Goal: Information Seeking & Learning: Learn about a topic

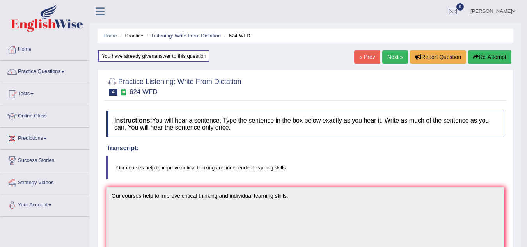
click at [389, 53] on link "Next »" at bounding box center [395, 56] width 26 height 13
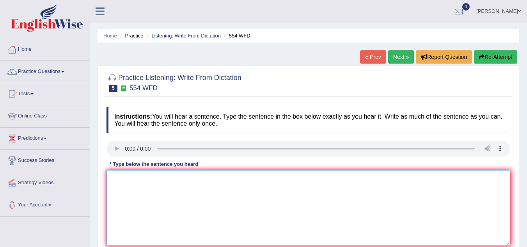
click at [126, 179] on textarea at bounding box center [307, 208] width 403 height 76
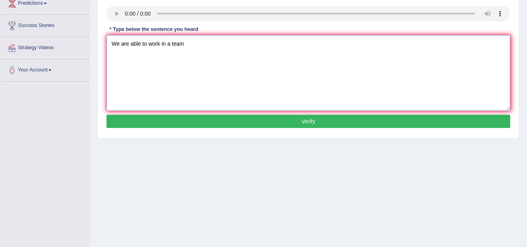
scroll to position [136, 0]
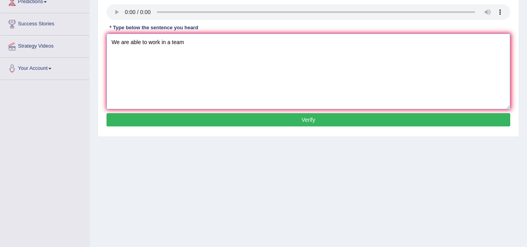
type textarea "We are able to work in a team"
click at [271, 119] on button "Verify" at bounding box center [307, 119] width 403 height 13
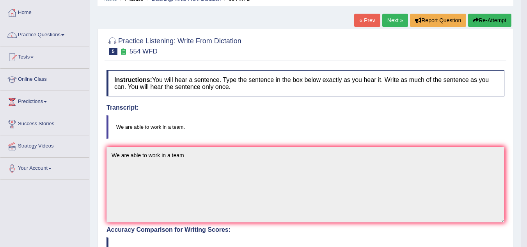
scroll to position [0, 0]
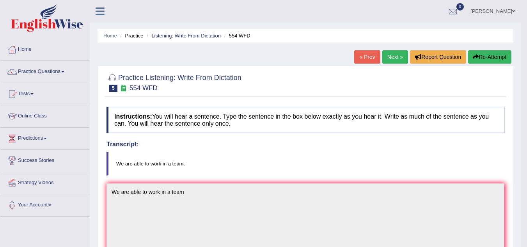
click at [392, 55] on link "Next »" at bounding box center [395, 56] width 26 height 13
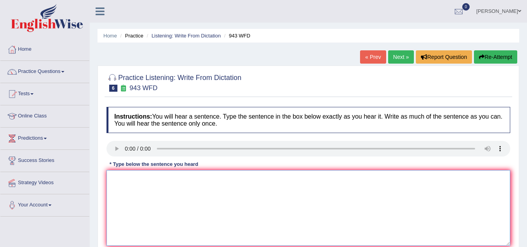
click at [125, 175] on textarea at bounding box center [307, 208] width 403 height 76
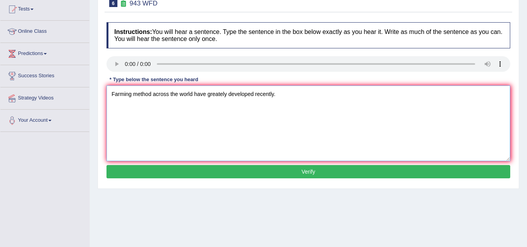
scroll to position [85, 0]
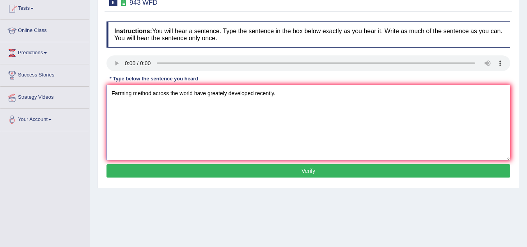
type textarea "Farming method across the world have greately developed recently."
click at [254, 166] on button "Verify" at bounding box center [307, 170] width 403 height 13
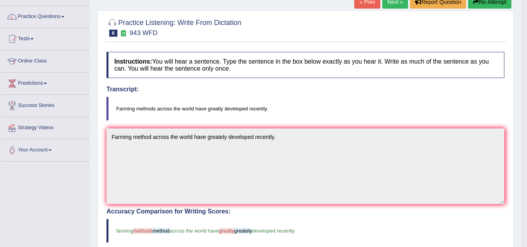
scroll to position [61, 0]
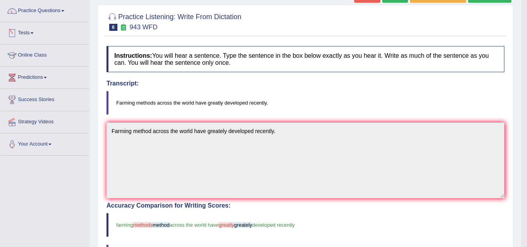
click at [32, 31] on link "Tests" at bounding box center [44, 31] width 89 height 19
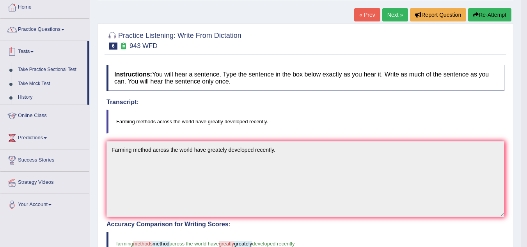
scroll to position [41, 0]
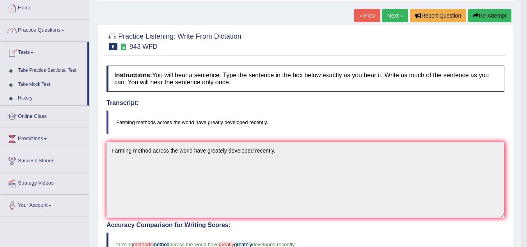
click at [70, 26] on link "Practice Questions" at bounding box center [44, 28] width 89 height 19
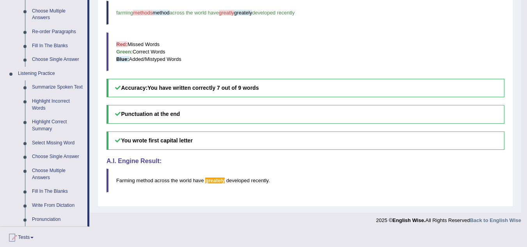
scroll to position [272, 0]
click at [57, 137] on link "Select Missing Word" at bounding box center [57, 143] width 59 height 14
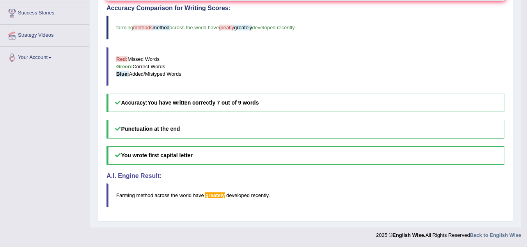
scroll to position [155, 0]
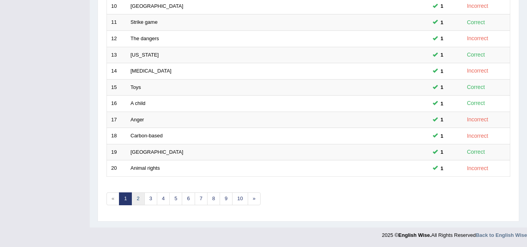
click at [136, 195] on link "2" at bounding box center [137, 198] width 13 height 13
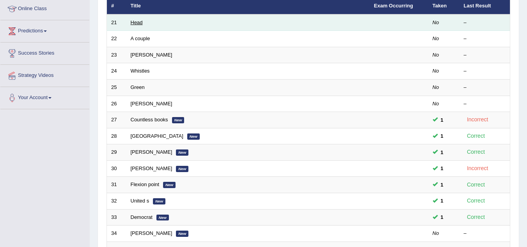
click at [138, 21] on link "Head" at bounding box center [137, 22] width 12 height 6
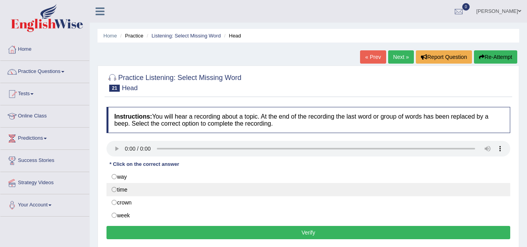
click at [115, 191] on label "time" at bounding box center [307, 189] width 403 height 13
radio input "true"
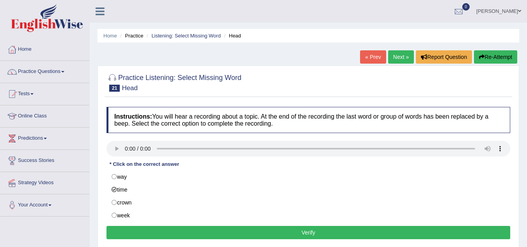
click at [300, 232] on button "Verify" at bounding box center [307, 232] width 403 height 13
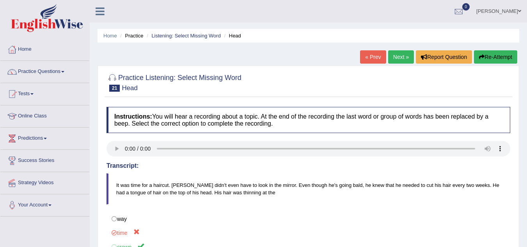
click at [395, 55] on link "Next »" at bounding box center [401, 56] width 26 height 13
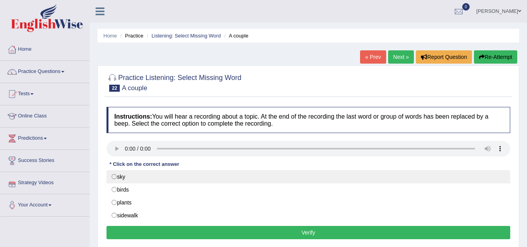
click at [114, 177] on label "sky" at bounding box center [307, 176] width 403 height 13
radio input "true"
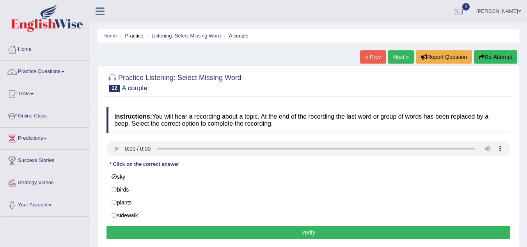
click at [261, 232] on button "Verify" at bounding box center [307, 232] width 403 height 13
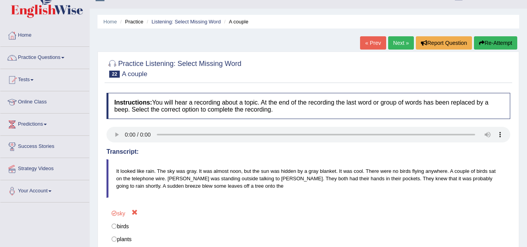
scroll to position [14, 0]
click at [403, 40] on link "Next »" at bounding box center [401, 43] width 26 height 13
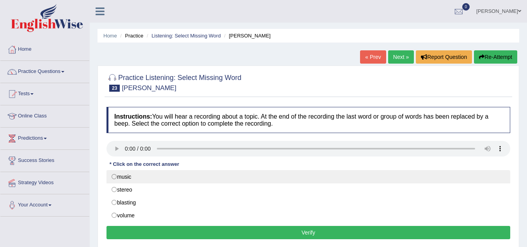
click at [115, 175] on label "music" at bounding box center [307, 176] width 403 height 13
radio input "true"
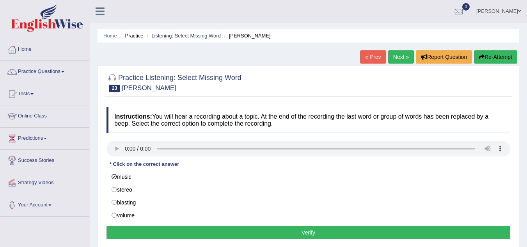
click at [261, 229] on button "Verify" at bounding box center [307, 232] width 403 height 13
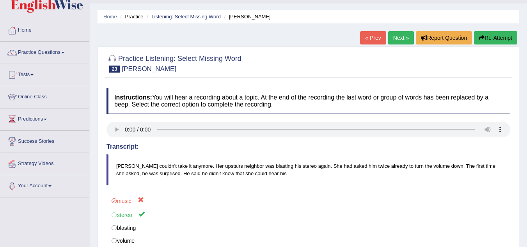
scroll to position [14, 0]
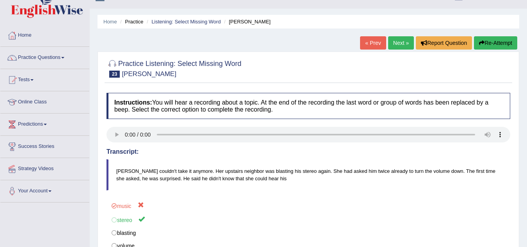
click at [397, 40] on link "Next »" at bounding box center [401, 42] width 26 height 13
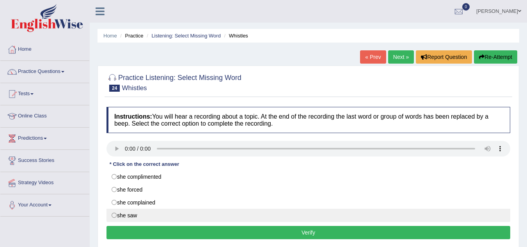
click at [114, 214] on label "she saw" at bounding box center [307, 215] width 403 height 13
radio input "true"
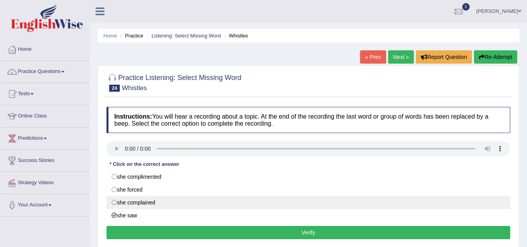
click at [115, 199] on label "she complained" at bounding box center [307, 202] width 403 height 13
radio input "true"
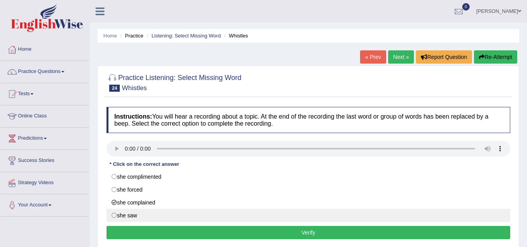
click at [114, 217] on label "she saw" at bounding box center [307, 215] width 403 height 13
radio input "true"
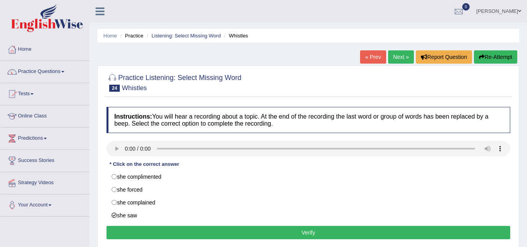
click at [269, 226] on button "Verify" at bounding box center [307, 232] width 403 height 13
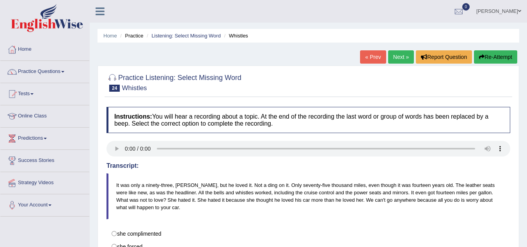
click at [393, 54] on link "Next »" at bounding box center [401, 56] width 26 height 13
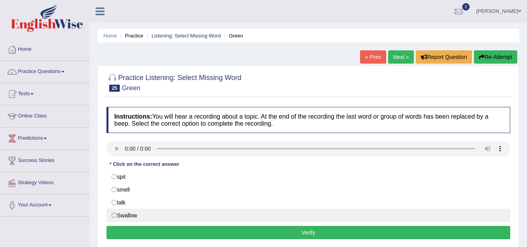
click at [113, 217] on label "Swallow" at bounding box center [307, 215] width 403 height 13
radio input "true"
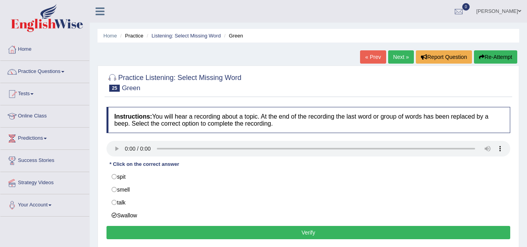
click at [256, 232] on button "Verify" at bounding box center [307, 232] width 403 height 13
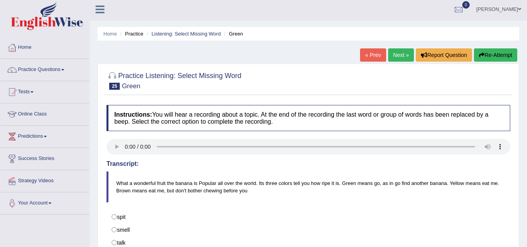
scroll to position [2, 0]
click at [402, 57] on link "Next »" at bounding box center [401, 55] width 26 height 13
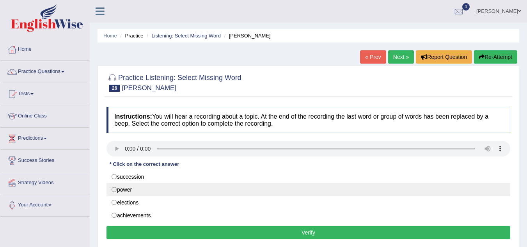
click at [114, 191] on label "power" at bounding box center [307, 189] width 403 height 13
radio input "true"
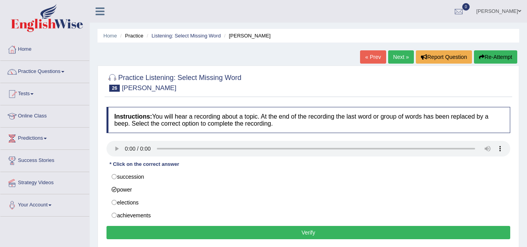
click at [264, 233] on button "Verify" at bounding box center [307, 232] width 403 height 13
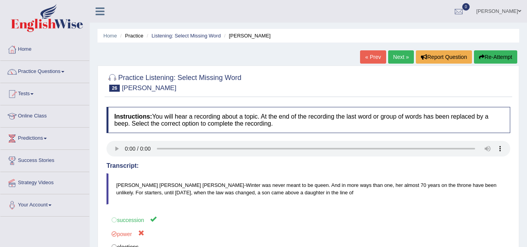
click at [393, 56] on link "Next »" at bounding box center [401, 56] width 26 height 13
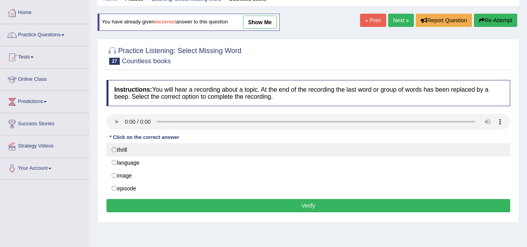
scroll to position [38, 0]
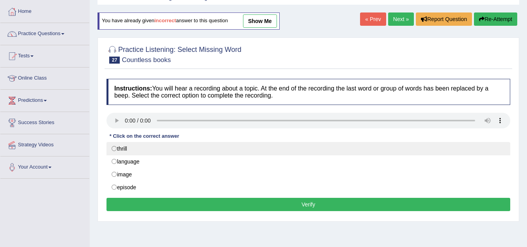
click at [116, 149] on label "thrill" at bounding box center [307, 148] width 403 height 13
radio input "true"
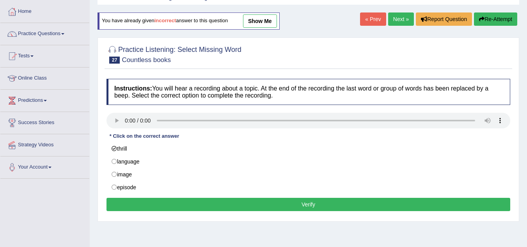
click at [236, 199] on button "Verify" at bounding box center [307, 204] width 403 height 13
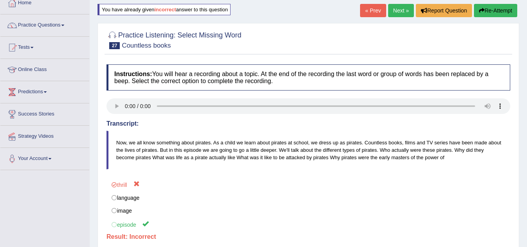
scroll to position [46, 0]
click at [398, 11] on link "Next »" at bounding box center [401, 10] width 26 height 13
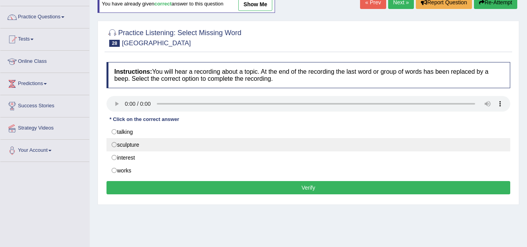
click at [118, 148] on label "sculpture" at bounding box center [307, 144] width 403 height 13
radio input "true"
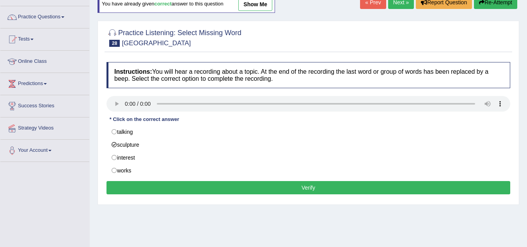
click at [264, 194] on div "Instructions: You will hear a recording about a topic. At the end of the record…" at bounding box center [307, 129] width 407 height 142
click at [269, 189] on button "Verify" at bounding box center [307, 187] width 403 height 13
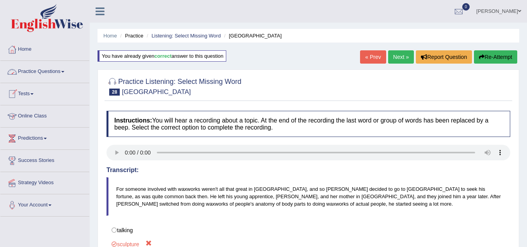
click at [63, 72] on link "Practice Questions" at bounding box center [44, 70] width 89 height 19
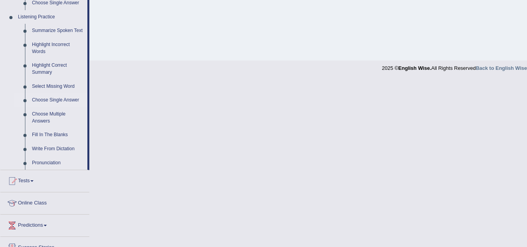
scroll to position [329, 0]
click at [50, 87] on link "Select Missing Word" at bounding box center [57, 87] width 59 height 14
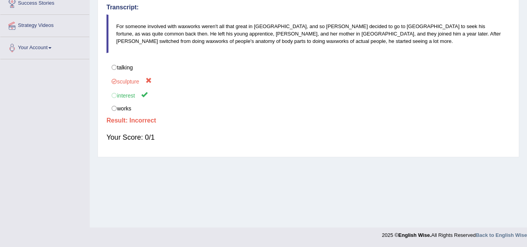
scroll to position [110, 0]
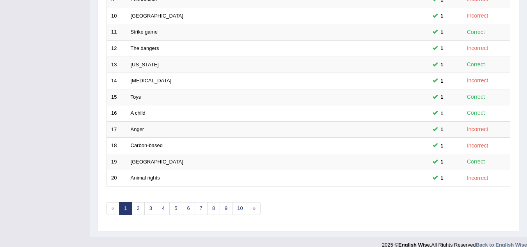
scroll to position [259, 0]
click at [152, 206] on link "3" at bounding box center [150, 208] width 13 height 13
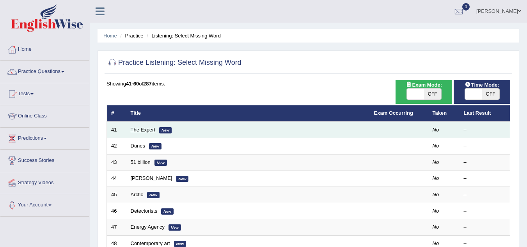
click at [143, 131] on link "The Expert" at bounding box center [143, 130] width 25 height 6
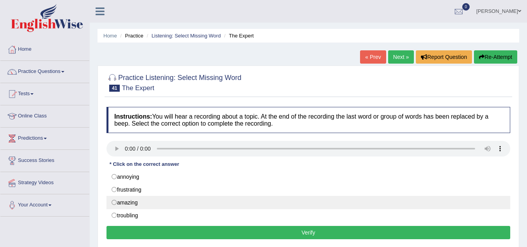
click at [304, 197] on label "amazing" at bounding box center [307, 202] width 403 height 13
radio input "true"
click at [115, 200] on label "amazing" at bounding box center [307, 202] width 403 height 13
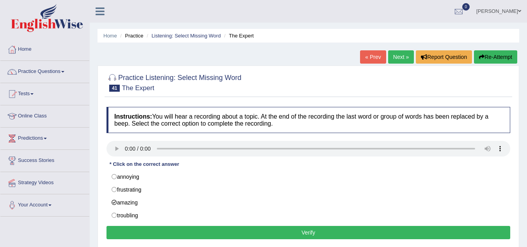
click at [253, 230] on button "Verify" at bounding box center [307, 232] width 403 height 13
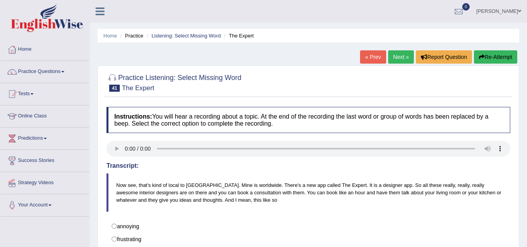
click at [395, 55] on link "Next »" at bounding box center [401, 56] width 26 height 13
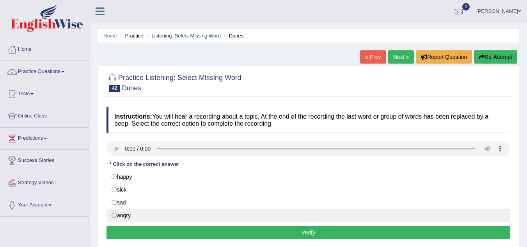
click at [114, 216] on label "angry" at bounding box center [307, 215] width 403 height 13
radio input "true"
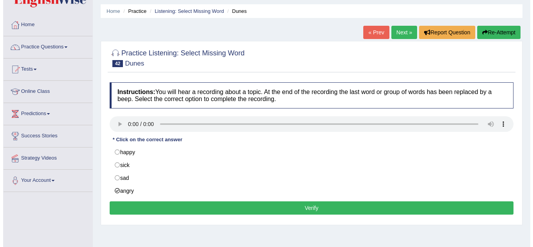
scroll to position [25, 0]
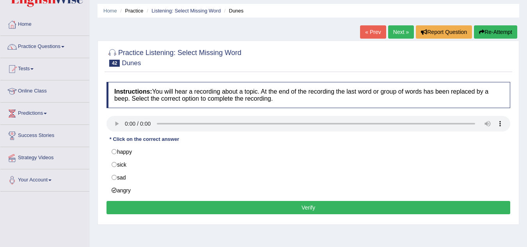
click at [262, 206] on button "Verify" at bounding box center [307, 207] width 403 height 13
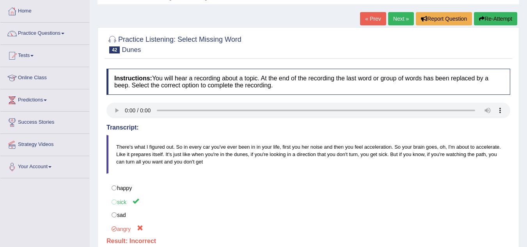
scroll to position [35, 0]
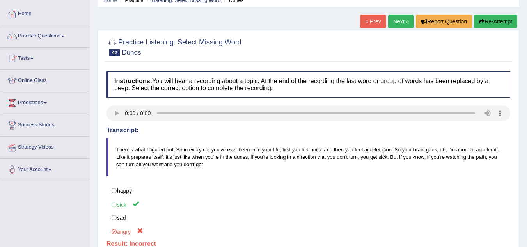
click at [393, 21] on link "Next »" at bounding box center [401, 21] width 26 height 13
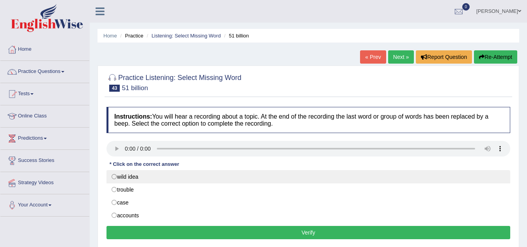
click at [114, 171] on label "wild idea" at bounding box center [307, 176] width 403 height 13
radio input "true"
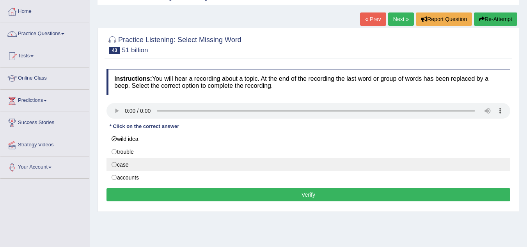
scroll to position [38, 0]
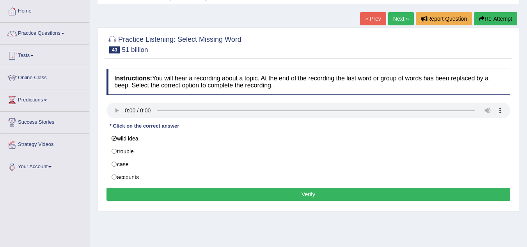
click at [224, 197] on button "Verify" at bounding box center [307, 194] width 403 height 13
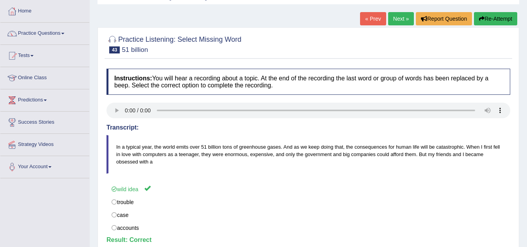
click at [396, 18] on link "Next »" at bounding box center [401, 18] width 26 height 13
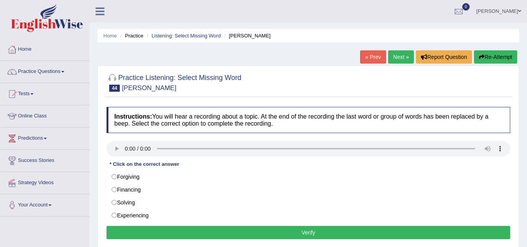
scroll to position [67, 0]
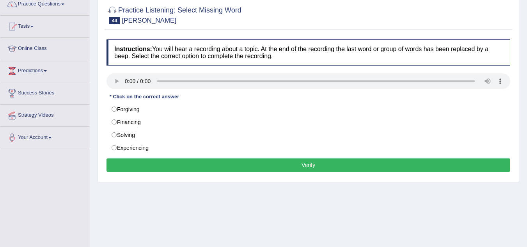
click at [351, 211] on div "Home Practice Listening: Select Missing Word [PERSON_NAME] « Prev Next » Report…" at bounding box center [308, 128] width 437 height 390
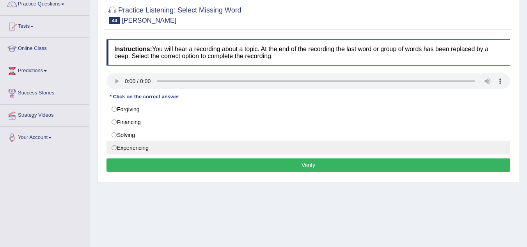
click at [114, 148] on label "Experiencing" at bounding box center [307, 147] width 403 height 13
radio input "true"
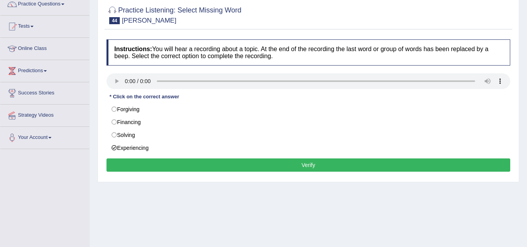
click at [230, 161] on button "Verify" at bounding box center [307, 164] width 403 height 13
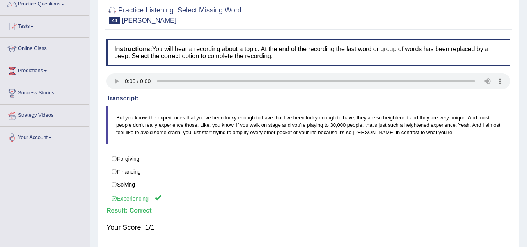
click at [109, 14] on div at bounding box center [112, 11] width 12 height 12
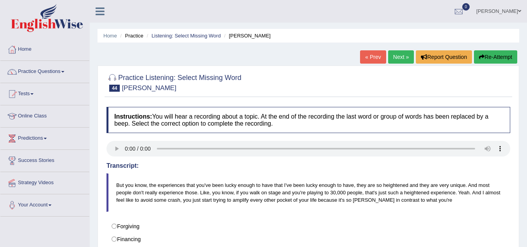
click at [56, 70] on link "Practice Questions" at bounding box center [44, 70] width 89 height 19
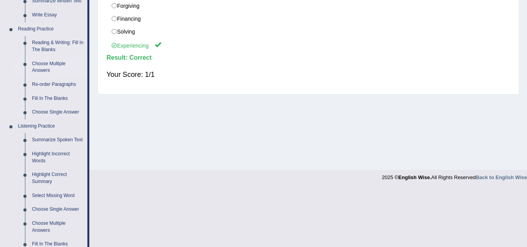
scroll to position [221, 0]
click at [55, 152] on link "Highlight Incorrect Words" at bounding box center [57, 156] width 59 height 21
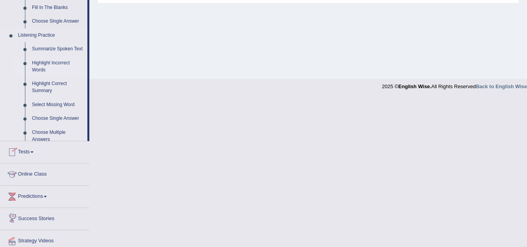
scroll to position [386, 0]
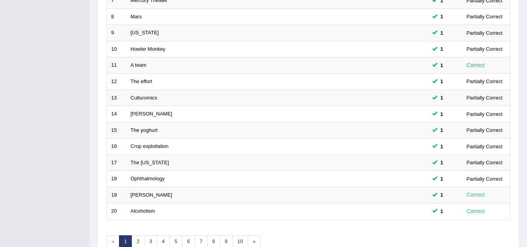
scroll to position [269, 0]
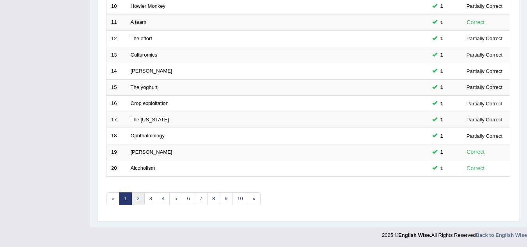
click at [138, 198] on link "2" at bounding box center [137, 198] width 13 height 13
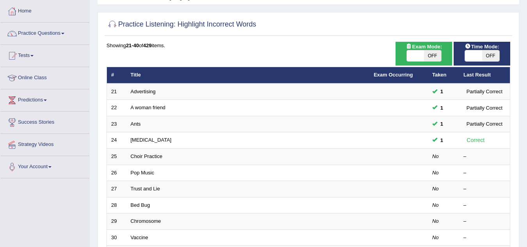
scroll to position [39, 0]
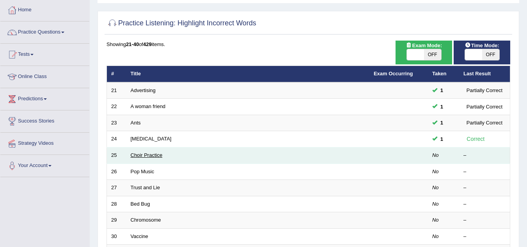
click at [149, 156] on link "Choir Practice" at bounding box center [147, 155] width 32 height 6
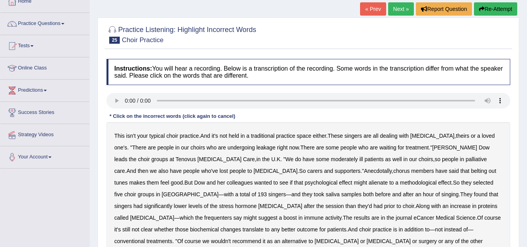
scroll to position [57, 0]
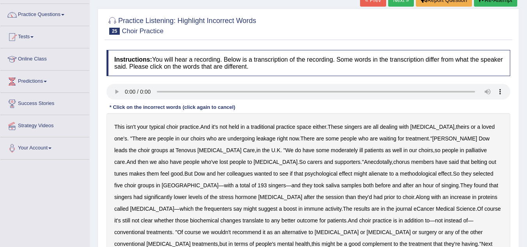
click at [256, 139] on b "leakage" at bounding box center [265, 138] width 19 height 6
click at [331, 150] on b "moderately" at bounding box center [344, 150] width 27 height 6
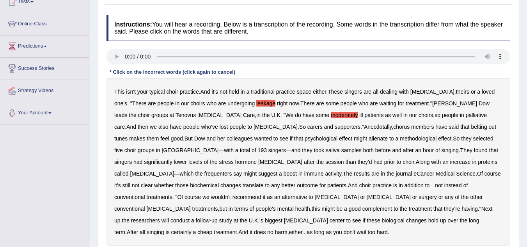
scroll to position [95, 0]
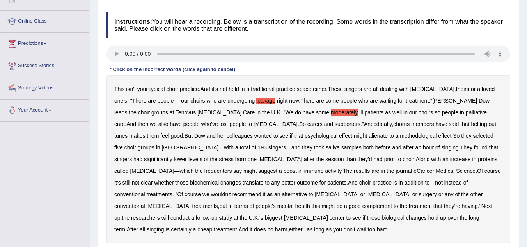
click at [368, 133] on b "alienate" at bounding box center [377, 136] width 19 height 6
click at [400, 133] on b "methodological" at bounding box center [418, 136] width 37 height 6
click at [232, 168] on b "frequenters" at bounding box center [218, 171] width 28 height 6
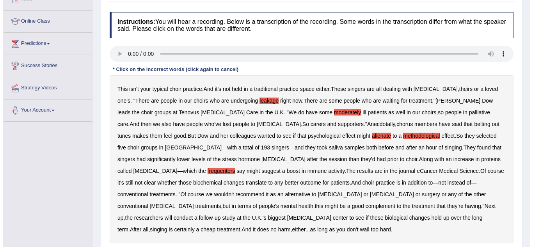
scroll to position [119, 0]
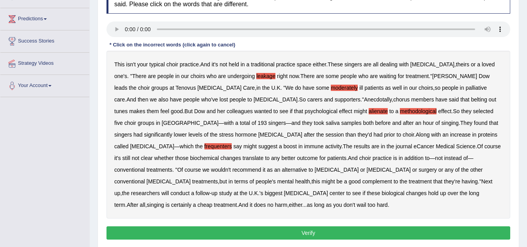
click at [307, 226] on button "Verify" at bounding box center [307, 232] width 403 height 13
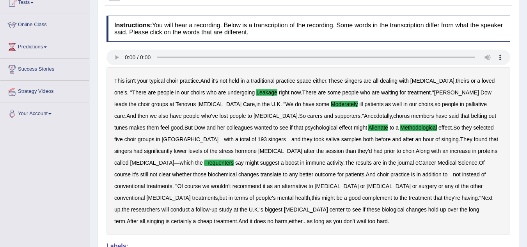
scroll to position [0, 0]
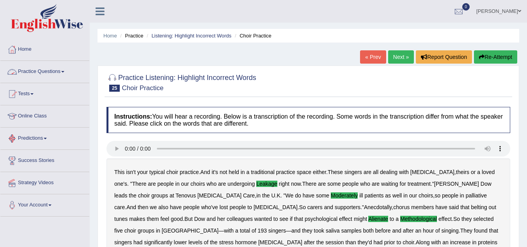
click at [64, 72] on span at bounding box center [62, 72] width 3 height 2
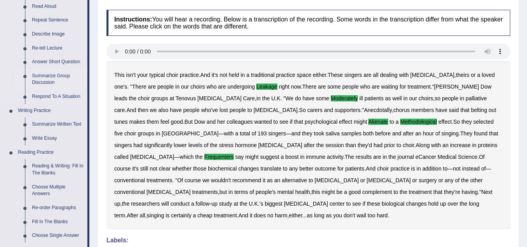
scroll to position [95, 0]
